Goal: Information Seeking & Learning: Learn about a topic

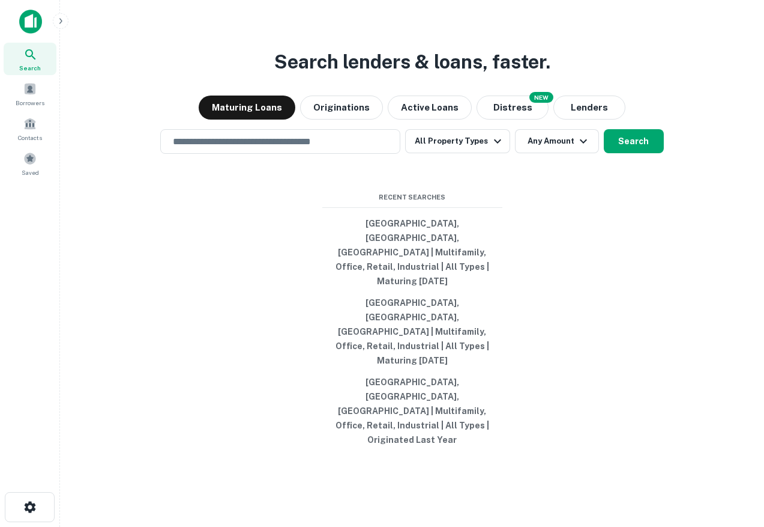
click at [35, 43] on div "Search" at bounding box center [30, 59] width 53 height 32
click at [260, 154] on div "​" at bounding box center [280, 141] width 240 height 25
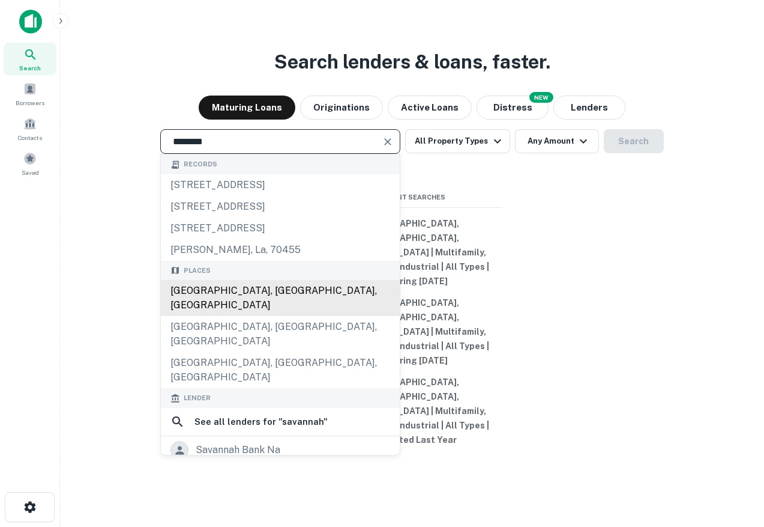
click at [237, 316] on div "[GEOGRAPHIC_DATA], [GEOGRAPHIC_DATA], [GEOGRAPHIC_DATA]" at bounding box center [280, 298] width 239 height 36
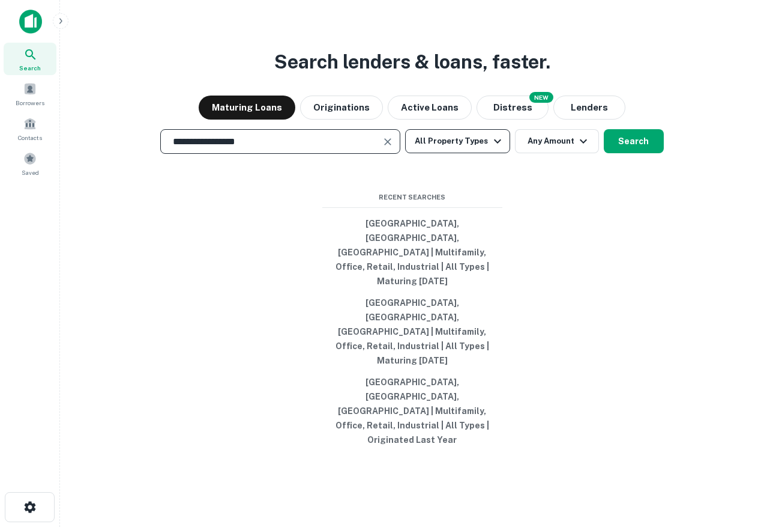
type input "**********"
click at [458, 153] on button "All Property Types" at bounding box center [457, 141] width 104 height 24
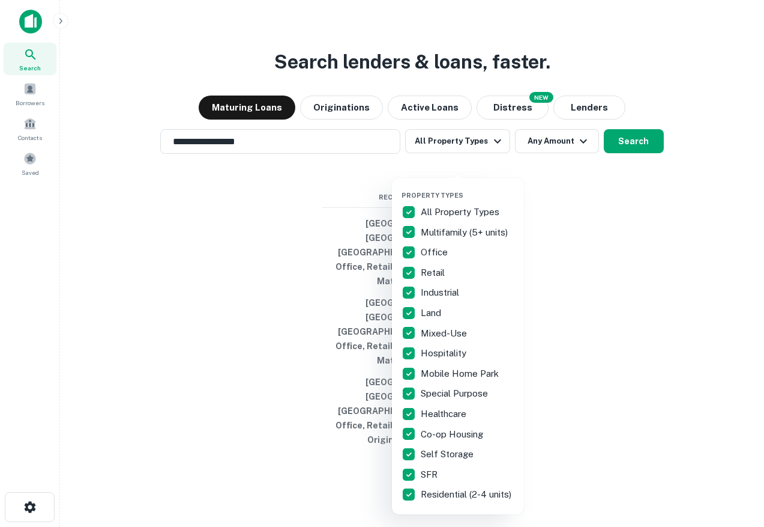
click at [647, 228] on div at bounding box center [382, 263] width 764 height 527
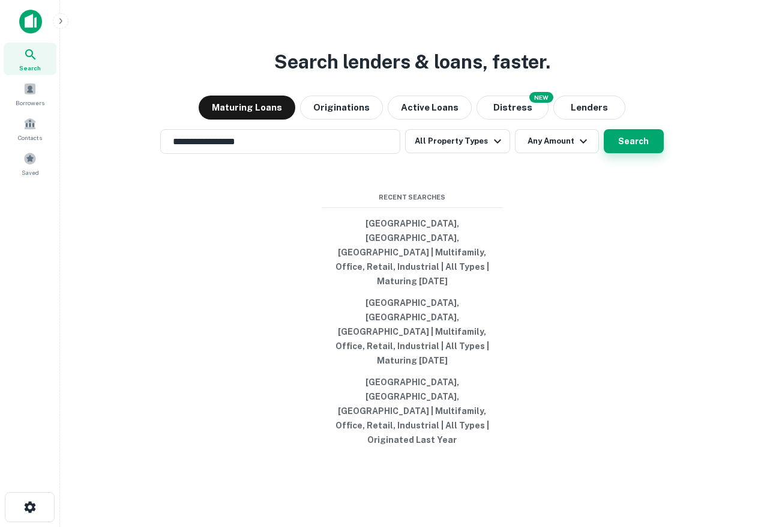
click at [649, 153] on button "Search" at bounding box center [634, 141] width 60 height 24
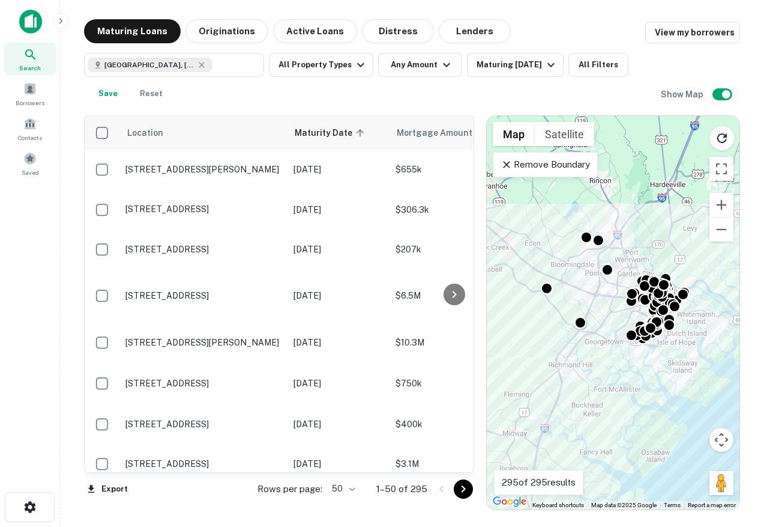
click at [569, 169] on p "Remove Boundary" at bounding box center [545, 164] width 89 height 14
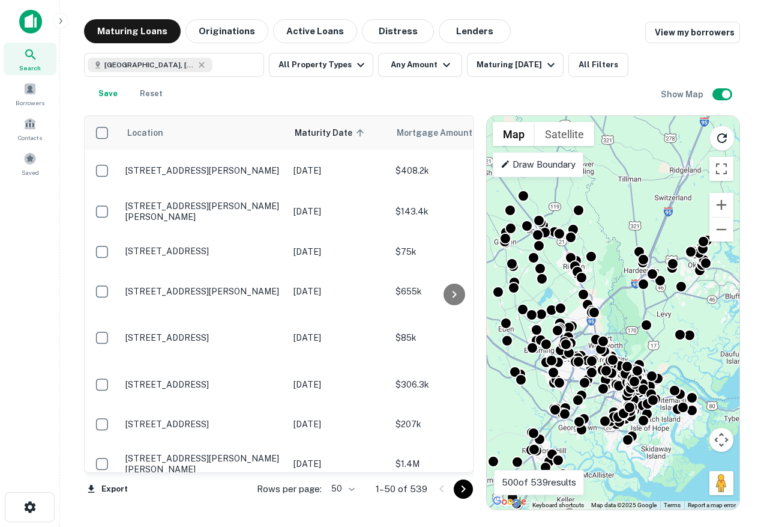
drag, startPoint x: 642, startPoint y: 413, endPoint x: 617, endPoint y: 498, distance: 88.3
click at [617, 499] on div "To activate drag with keyboard, press Alt + Enter. Once in keyboard drag state,…" at bounding box center [613, 312] width 253 height 393
